Goal: Information Seeking & Learning: Learn about a topic

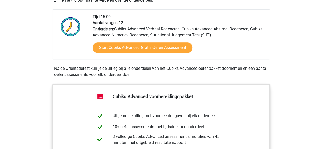
scroll to position [121, 0]
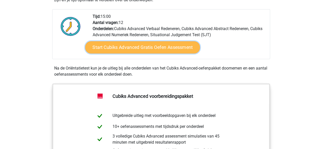
click at [151, 48] on link "Start Cubiks Advanced Gratis Oefen Assessment" at bounding box center [142, 47] width 115 height 12
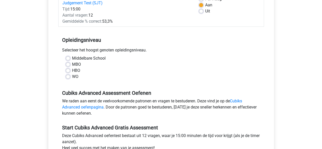
scroll to position [83, 0]
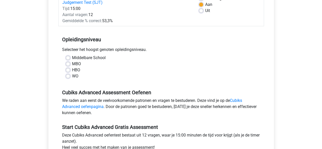
click at [72, 76] on label "WO" at bounding box center [75, 76] width 6 height 6
click at [70, 76] on input "WO" at bounding box center [68, 75] width 4 height 5
radio input "true"
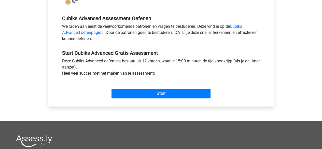
scroll to position [158, 0]
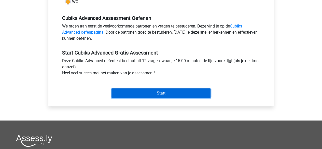
click at [135, 94] on input "Start" at bounding box center [160, 93] width 99 height 10
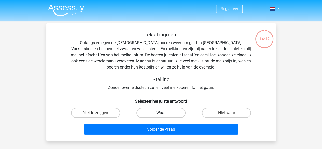
click at [165, 111] on label "Waar" at bounding box center [160, 113] width 49 height 10
click at [164, 113] on input "Waar" at bounding box center [162, 114] width 3 height 3
radio input "true"
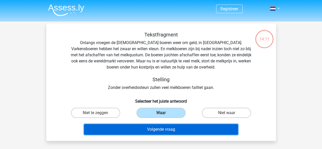
click at [181, 127] on button "Volgende vraag" at bounding box center [161, 129] width 154 height 11
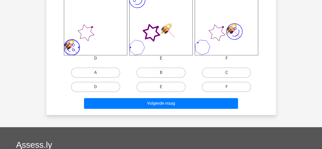
scroll to position [221, 0]
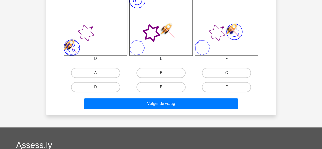
click at [212, 70] on label "C" at bounding box center [226, 73] width 49 height 10
click at [226, 73] on input "C" at bounding box center [227, 74] width 3 height 3
radio input "true"
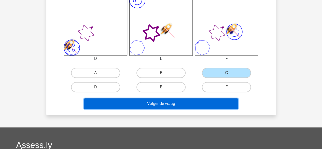
click at [192, 104] on button "Volgende vraag" at bounding box center [161, 103] width 154 height 11
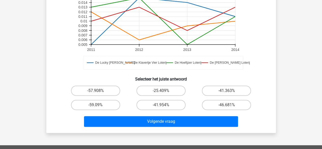
scroll to position [150, 0]
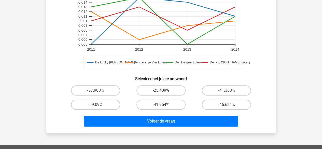
click at [96, 106] on input "-59.09%" at bounding box center [96, 106] width 3 height 3
radio input "true"
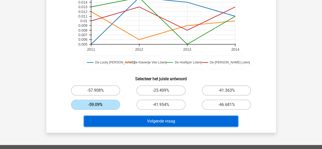
click at [137, 118] on button "Volgende vraag" at bounding box center [161, 121] width 154 height 11
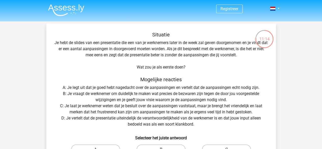
scroll to position [0, 0]
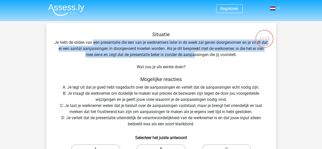
drag, startPoint x: 96, startPoint y: 43, endPoint x: 199, endPoint y: 52, distance: 103.2
click at [199, 52] on div "Situatie Je hebt de slides van een presentatie die een van je werknemers later …" at bounding box center [160, 109] width 225 height 156
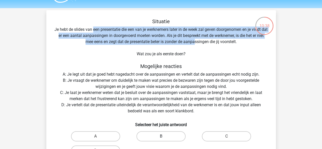
click at [175, 135] on label "B" at bounding box center [160, 136] width 49 height 10
click at [164, 136] on input "B" at bounding box center [162, 137] width 3 height 3
radio input "true"
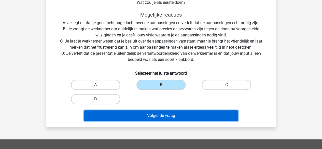
click at [188, 112] on button "Volgende vraag" at bounding box center [161, 115] width 154 height 11
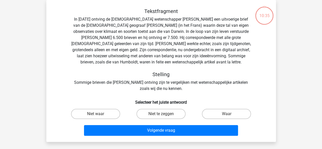
scroll to position [23, 0]
click at [104, 21] on div "Tekstfragment In 1839 ontving de Engelse wetenschapper Charles Darwin een uitvo…" at bounding box center [160, 49] width 213 height 83
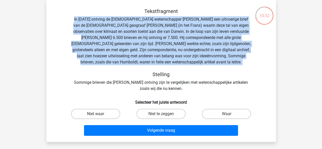
click at [104, 21] on div "Tekstfragment In 1839 ontving de Engelse wetenschapper Charles Darwin een uitvo…" at bounding box center [160, 49] width 213 height 83
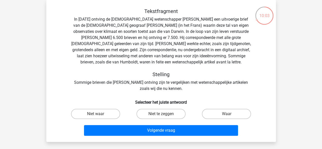
click at [150, 81] on div "Tekstfragment In 1839 ontving de Engelse wetenschapper Charles Darwin een uitvo…" at bounding box center [160, 49] width 213 height 83
click at [233, 111] on label "Waar" at bounding box center [226, 114] width 49 height 10
click at [230, 114] on input "Waar" at bounding box center [227, 115] width 3 height 3
radio input "true"
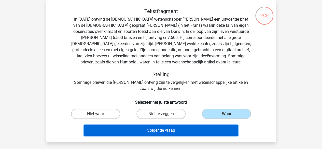
click at [183, 131] on button "Volgende vraag" at bounding box center [161, 130] width 154 height 11
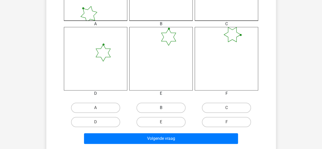
scroll to position [185, 0]
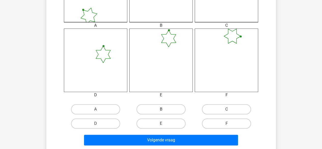
click at [171, 109] on label "B" at bounding box center [160, 109] width 49 height 10
click at [164, 109] on input "B" at bounding box center [162, 110] width 3 height 3
radio input "true"
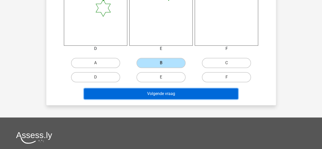
click at [192, 95] on button "Volgende vraag" at bounding box center [161, 93] width 154 height 11
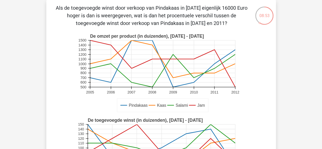
scroll to position [3, 0]
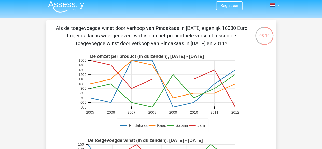
click at [227, 30] on p "Als de toegevoegde winst door verkoop van Pindakaas in 2009 eigenlijk 16000 Eur…" at bounding box center [151, 35] width 194 height 23
click at [155, 56] on text "De omzet per product (in duizenden), 2005 - 2012" at bounding box center [147, 56] width 114 height 5
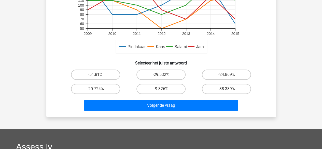
scroll to position [165, 0]
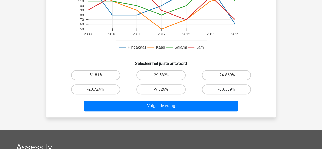
click at [215, 85] on label "-38.339%" at bounding box center [226, 89] width 49 height 10
click at [226, 89] on input "-38.339%" at bounding box center [227, 90] width 3 height 3
radio input "true"
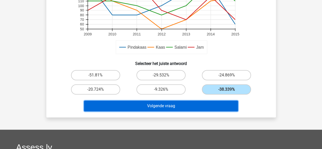
click at [177, 107] on button "Volgende vraag" at bounding box center [161, 106] width 154 height 11
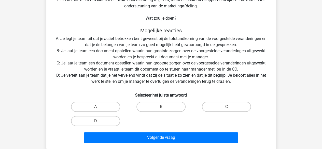
scroll to position [0, 0]
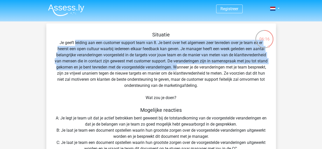
drag, startPoint x: 74, startPoint y: 42, endPoint x: 191, endPoint y: 68, distance: 120.4
click at [191, 68] on div "Situatie Je geeft leiding aan een customer support team van 8. Je bent over het…" at bounding box center [160, 128] width 225 height 193
click at [178, 63] on div "Situatie Je geeft leiding aan een customer support team van 8. Je bent over het…" at bounding box center [160, 128] width 225 height 193
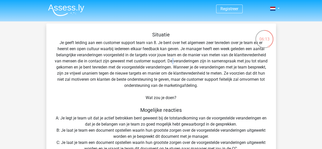
click at [178, 63] on div "Situatie Je geeft leiding aan een customer support team van 8. Je bent over het…" at bounding box center [160, 128] width 225 height 193
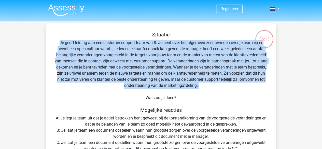
click at [178, 63] on div "Situatie Je geeft leiding aan een customer support team van 8. Je bent over het…" at bounding box center [160, 128] width 225 height 193
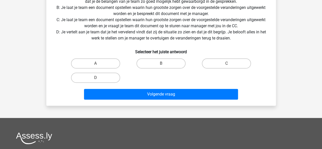
scroll to position [123, 0]
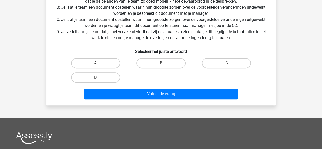
click at [98, 64] on input "A" at bounding box center [96, 64] width 3 height 3
radio input "true"
click at [124, 82] on div "D" at bounding box center [95, 77] width 61 height 10
click at [139, 102] on div "Situatie Je geeft leiding aan een customer support team van 8. Je bent over het…" at bounding box center [161, 2] width 230 height 205
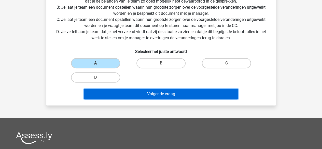
click at [151, 90] on button "Volgende vraag" at bounding box center [161, 94] width 154 height 11
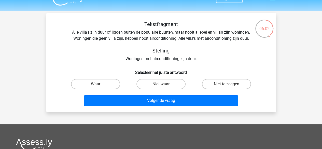
scroll to position [10, 0]
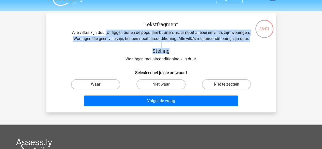
drag, startPoint x: 106, startPoint y: 31, endPoint x: 231, endPoint y: 48, distance: 126.7
click at [231, 48] on div "Tekstfragment Alle villa's zijn duur of liggen buiten de populaire buurten, maa…" at bounding box center [160, 41] width 213 height 41
click at [166, 39] on div "Tekstfragment Alle villa's zijn duur of liggen buiten de populaire buurten, maa…" at bounding box center [160, 41] width 213 height 41
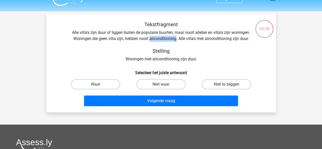
click at [166, 39] on div "Tekstfragment Alle villa's zijn duur of liggen buiten de populaire buurten, maa…" at bounding box center [160, 41] width 213 height 41
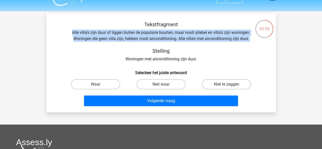
click at [166, 39] on div "Tekstfragment Alle villa's zijn duur of liggen buiten de populaire buurten, maa…" at bounding box center [160, 41] width 213 height 41
click at [216, 47] on div "Tekstfragment Alle villa's zijn duur of liggen buiten de populaire buurten, maa…" at bounding box center [160, 41] width 213 height 41
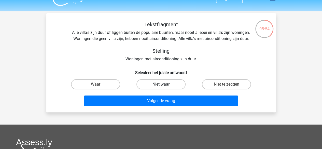
click at [164, 82] on label "Niet waar" at bounding box center [160, 84] width 49 height 10
click at [164, 84] on input "Niet waar" at bounding box center [162, 85] width 3 height 3
radio input "true"
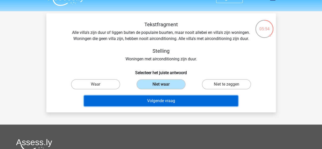
click at [172, 106] on button "Volgende vraag" at bounding box center [161, 100] width 154 height 11
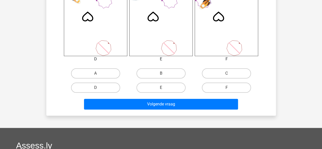
scroll to position [224, 0]
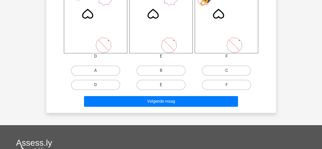
click at [174, 84] on label "E" at bounding box center [160, 85] width 49 height 10
click at [164, 85] on input "E" at bounding box center [162, 86] width 3 height 3
radio input "true"
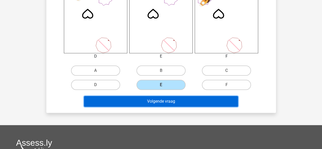
click at [172, 102] on button "Volgende vraag" at bounding box center [161, 101] width 154 height 11
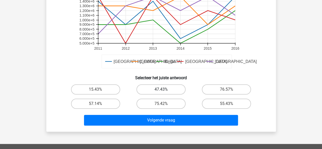
scroll to position [140, 0]
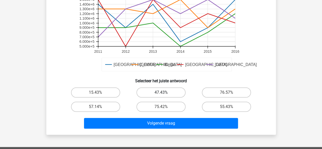
click at [172, 94] on label "47.43%" at bounding box center [160, 92] width 49 height 10
click at [164, 94] on input "47.43%" at bounding box center [162, 93] width 3 height 3
radio input "true"
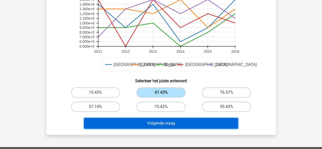
click at [172, 126] on button "Volgende vraag" at bounding box center [161, 123] width 154 height 11
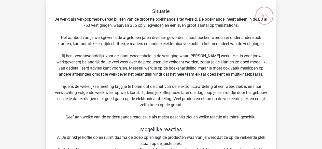
scroll to position [129, 0]
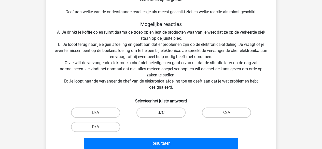
click at [167, 115] on label "B/C" at bounding box center [160, 112] width 49 height 10
click at [164, 115] on input "B/C" at bounding box center [162, 113] width 3 height 3
radio input "true"
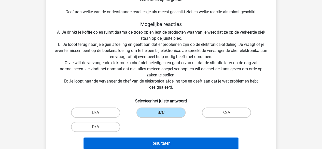
click at [172, 143] on button "Resultaten" at bounding box center [161, 143] width 154 height 11
